Goal: Task Accomplishment & Management: Use online tool/utility

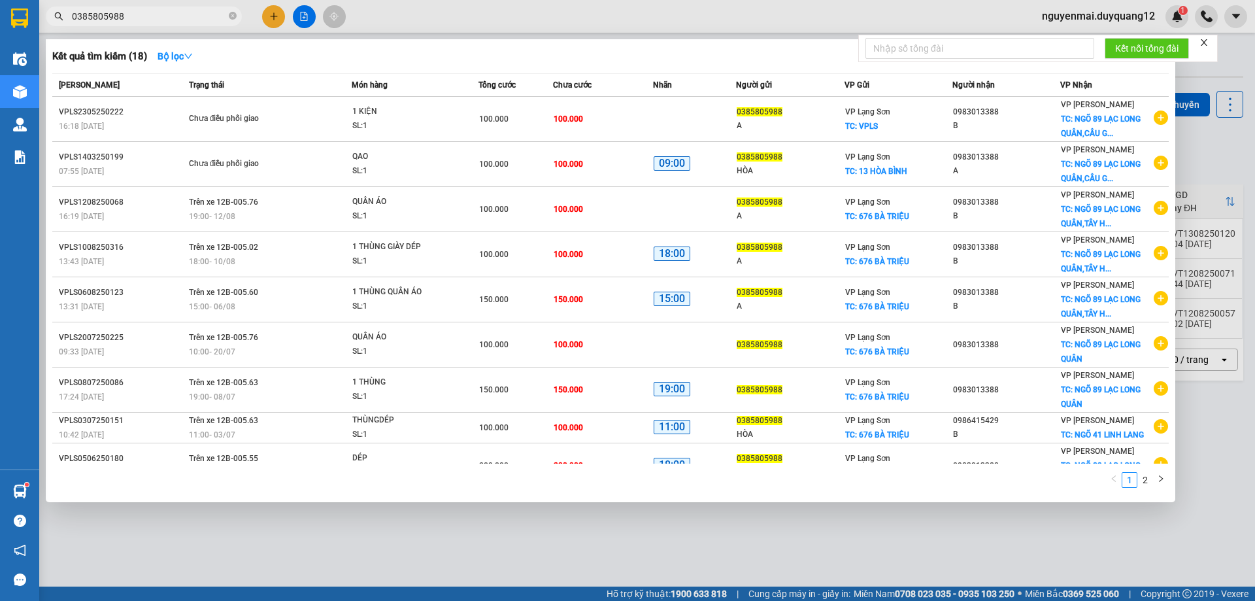
click at [139, 20] on input "0385805988" at bounding box center [149, 16] width 154 height 14
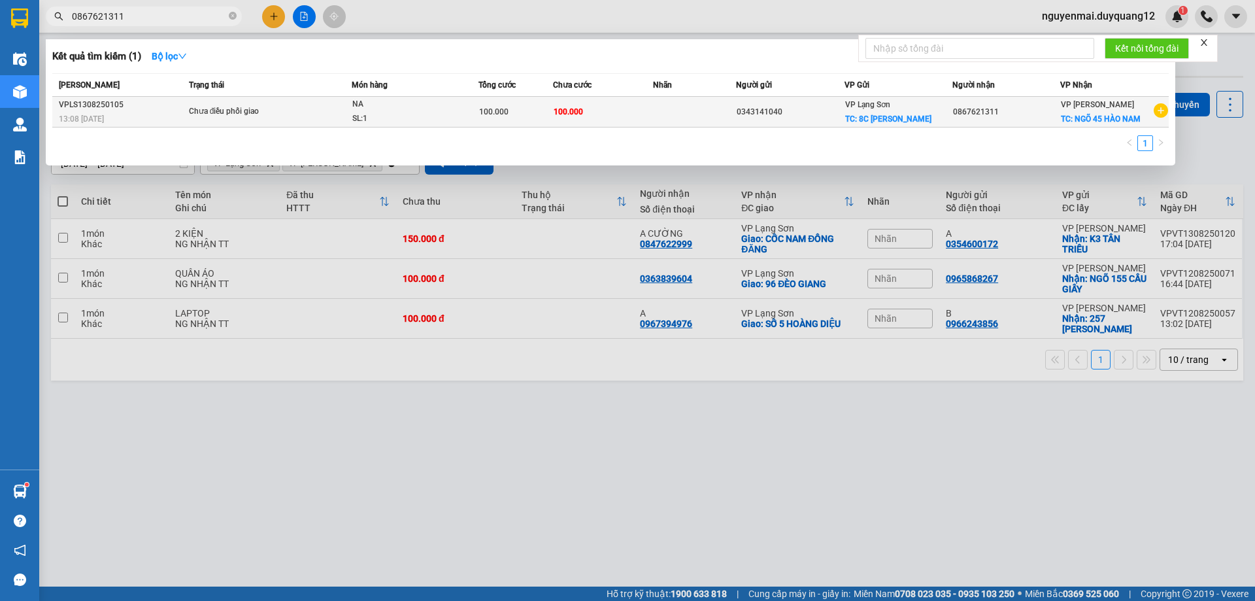
type input "0867621311"
click at [1003, 123] on td "0867621311" at bounding box center [1007, 112] width 108 height 31
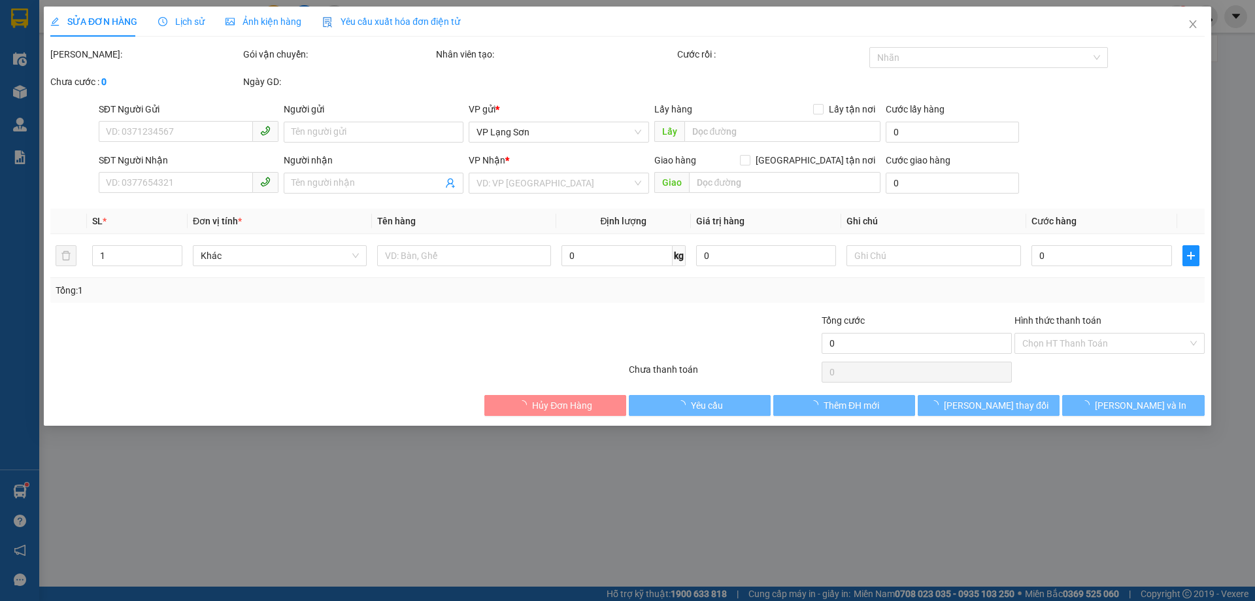
type input "0343141040"
checkbox input "true"
type input "8C [PERSON_NAME]"
type input "0867621311"
checkbox input "true"
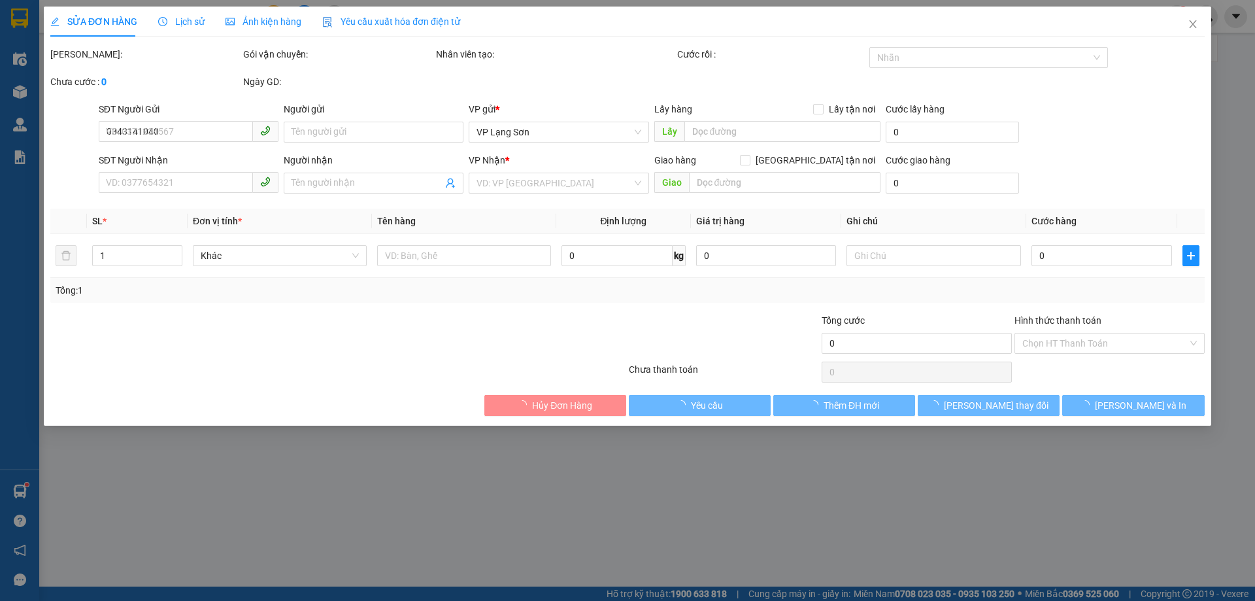
type input "NGÕ 45 HÀO NAM"
type input "100.000"
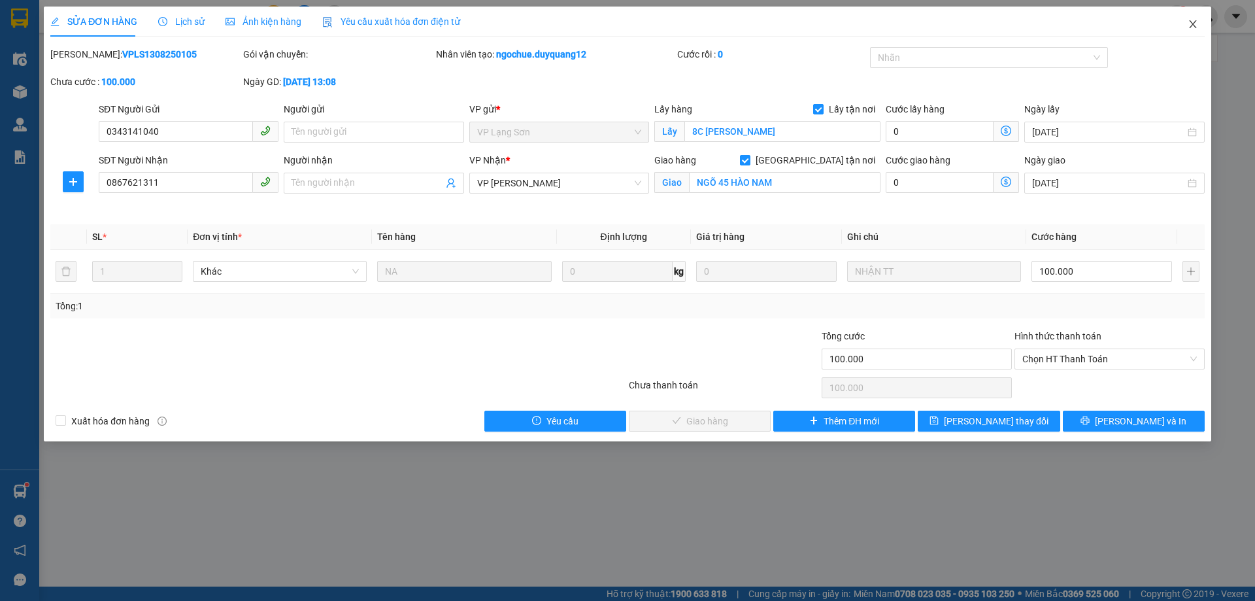
click at [1195, 22] on icon "close" at bounding box center [1192, 24] width 7 height 8
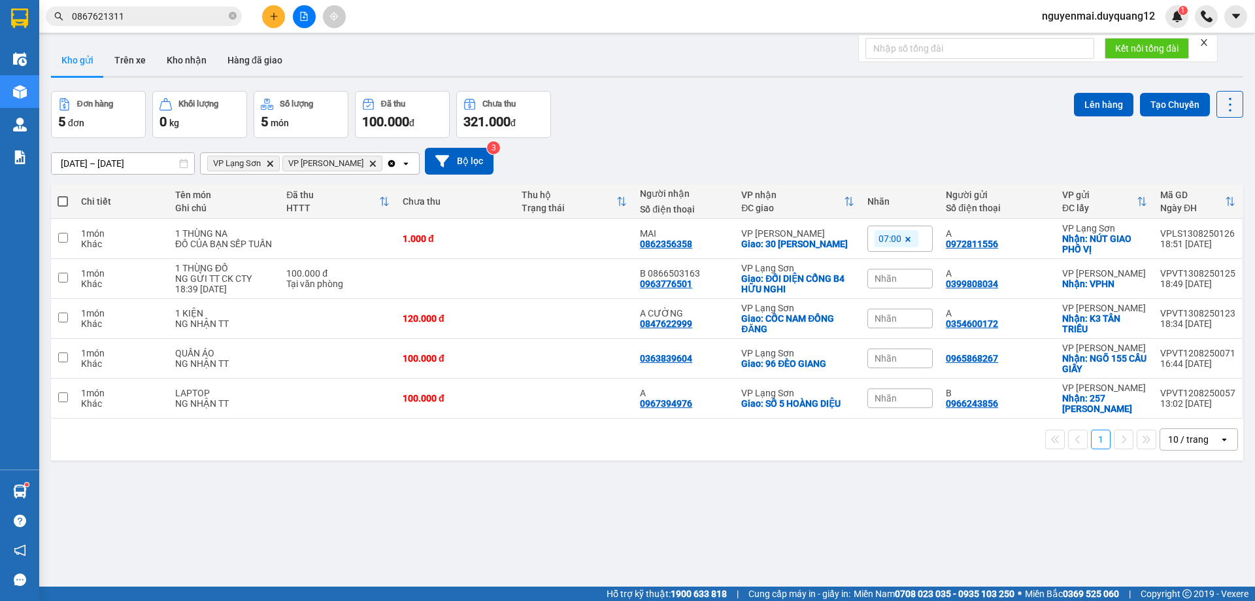
click at [163, 16] on input "0867621311" at bounding box center [149, 16] width 154 height 14
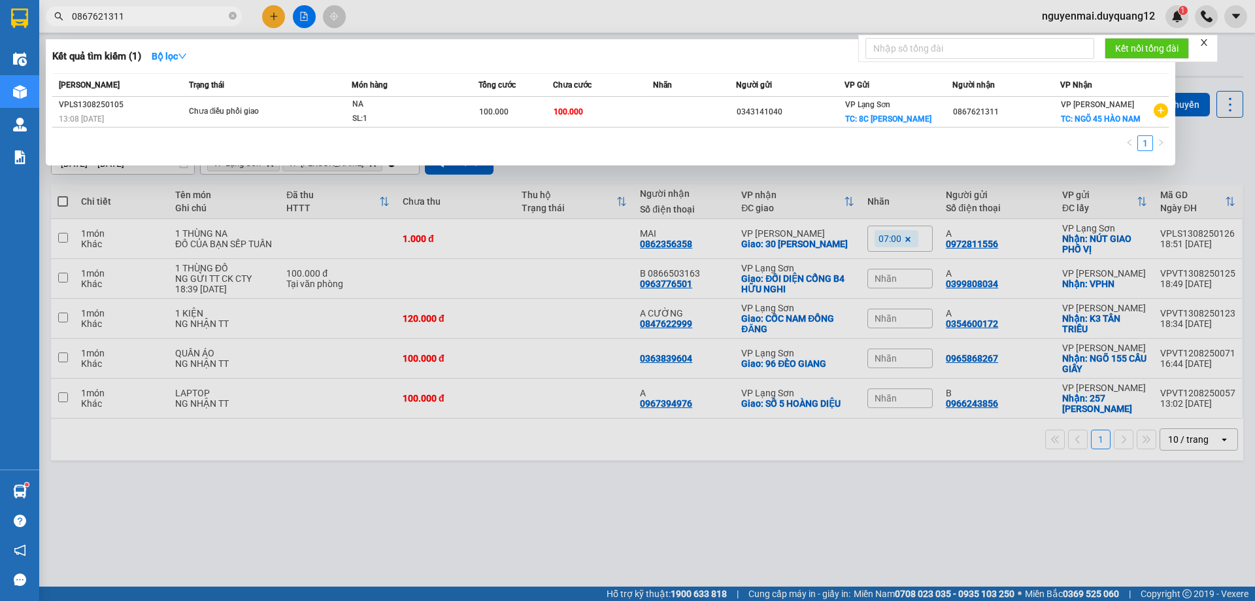
click at [1230, 141] on div at bounding box center [627, 300] width 1255 height 601
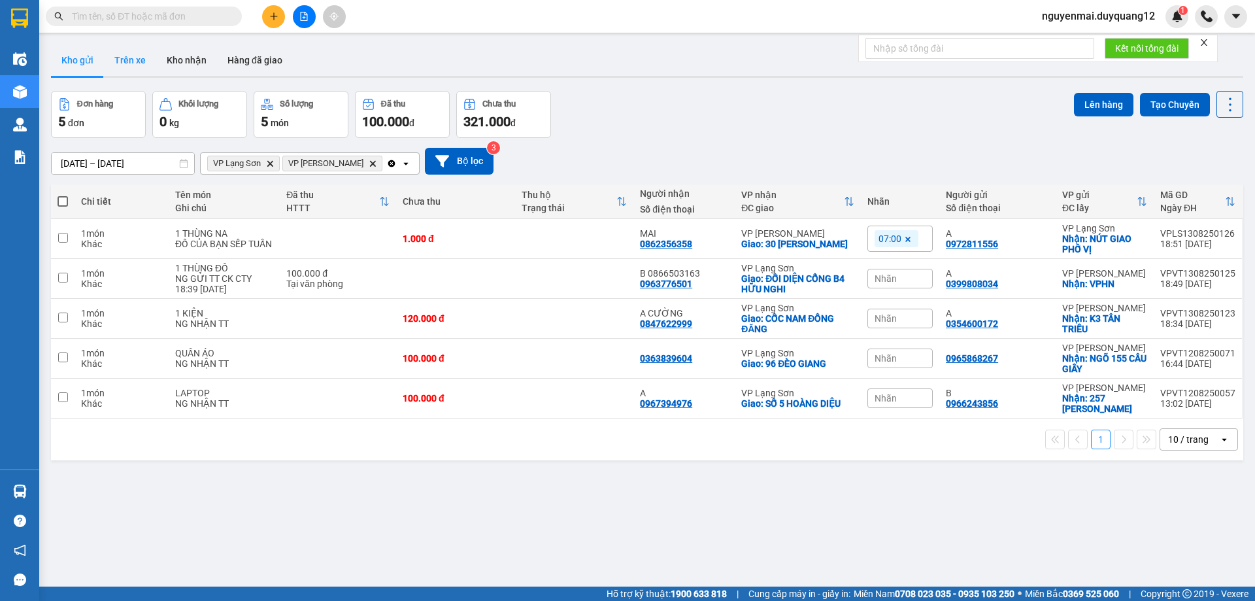
click at [133, 63] on button "Trên xe" at bounding box center [130, 59] width 52 height 31
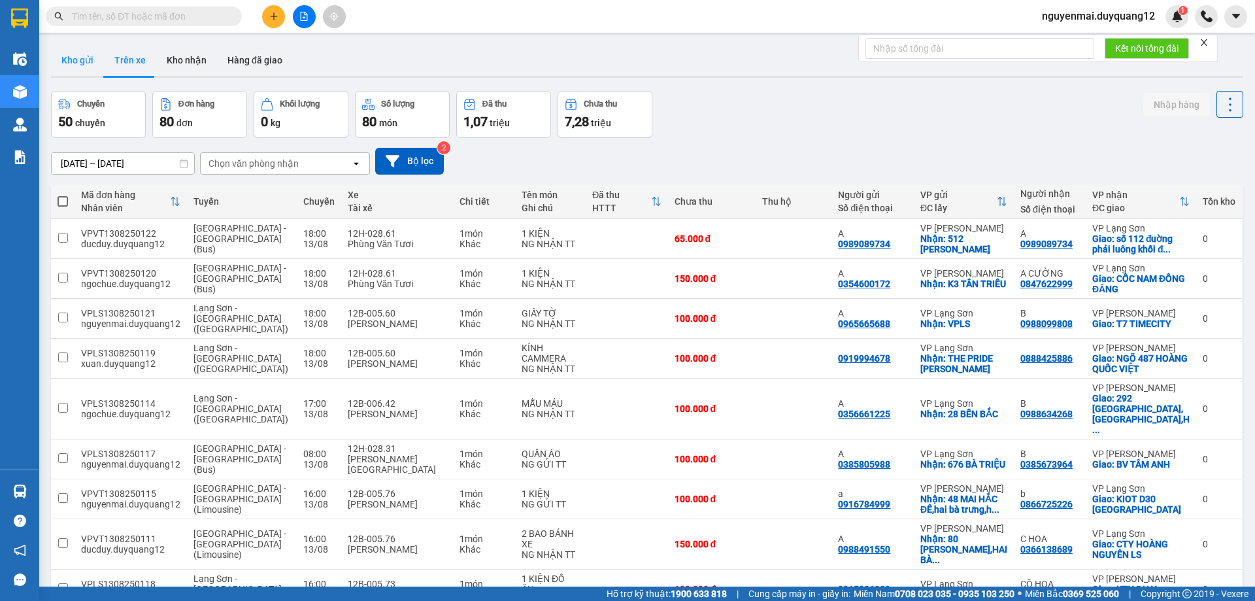
click at [80, 65] on button "Kho gửi" at bounding box center [77, 59] width 53 height 31
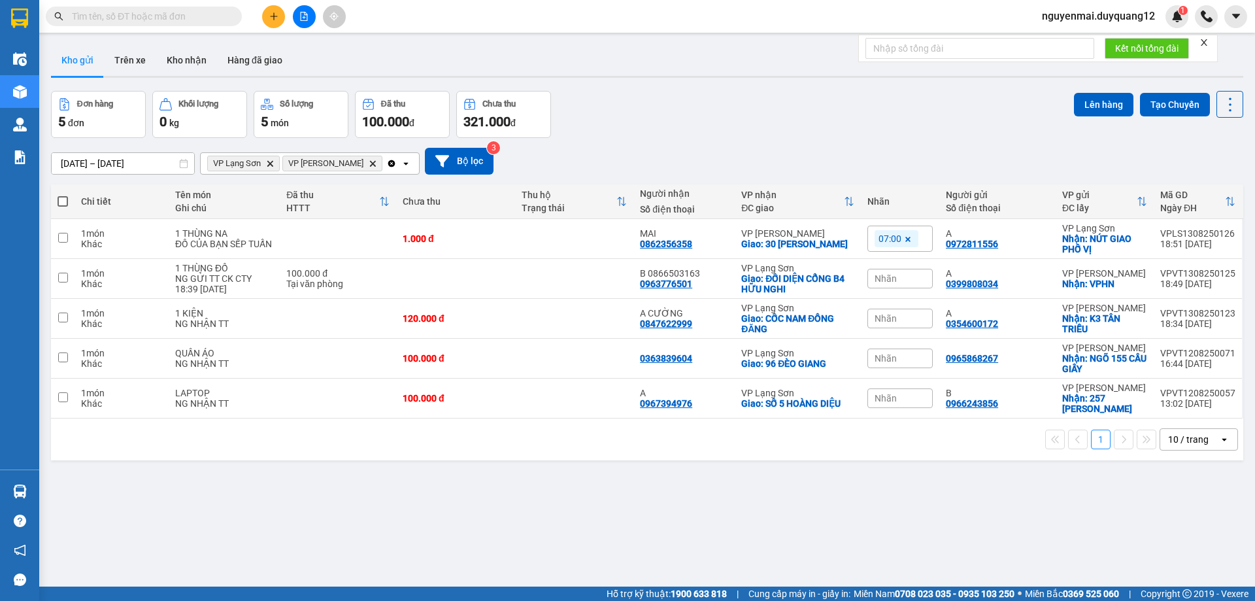
click at [736, 124] on div "Đơn hàng 5 đơn Khối lượng 0 kg Số lượng 5 món Đã thu 100.000 đ Chưa thu 321.000…" at bounding box center [647, 114] width 1192 height 47
